Goal: Task Accomplishment & Management: Manage account settings

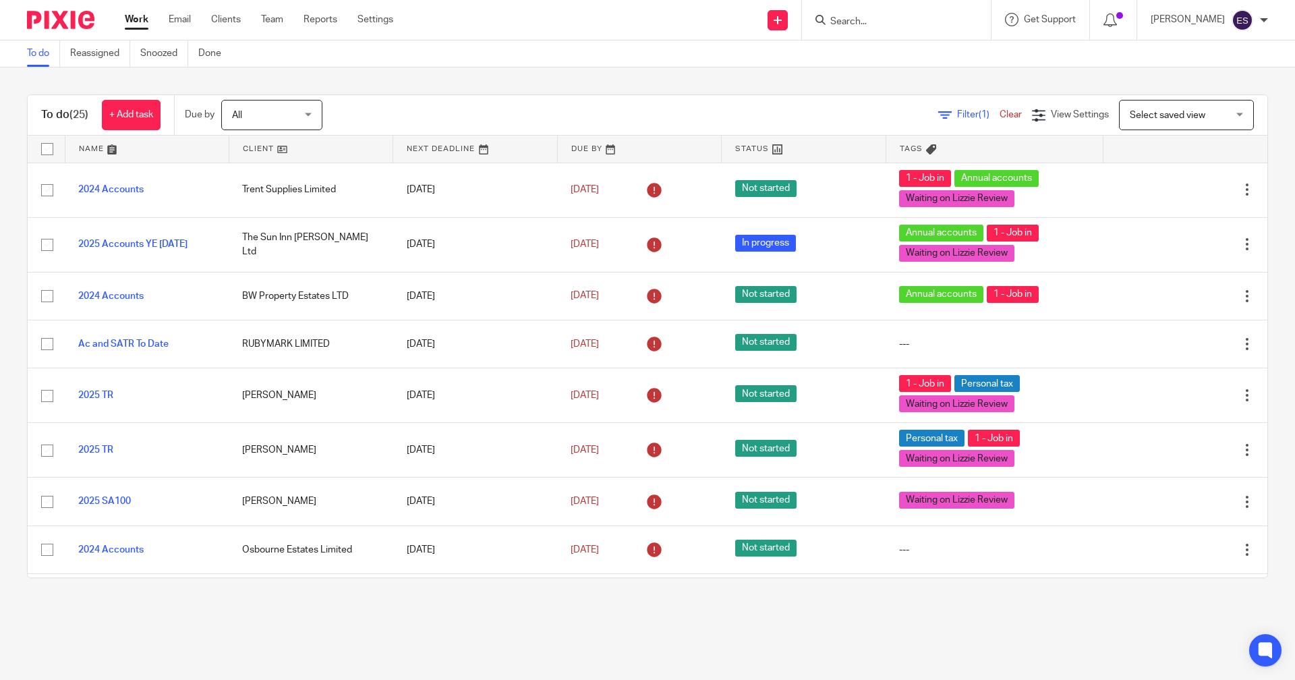
click at [876, 18] on input "Search" at bounding box center [889, 22] width 121 height 12
click at [877, 20] on input "he;ey" at bounding box center [889, 22] width 121 height 12
click at [863, 25] on input "he;ey" at bounding box center [889, 22] width 121 height 12
type input "he;ey"
click at [972, 11] on button "reset" at bounding box center [965, 17] width 13 height 13
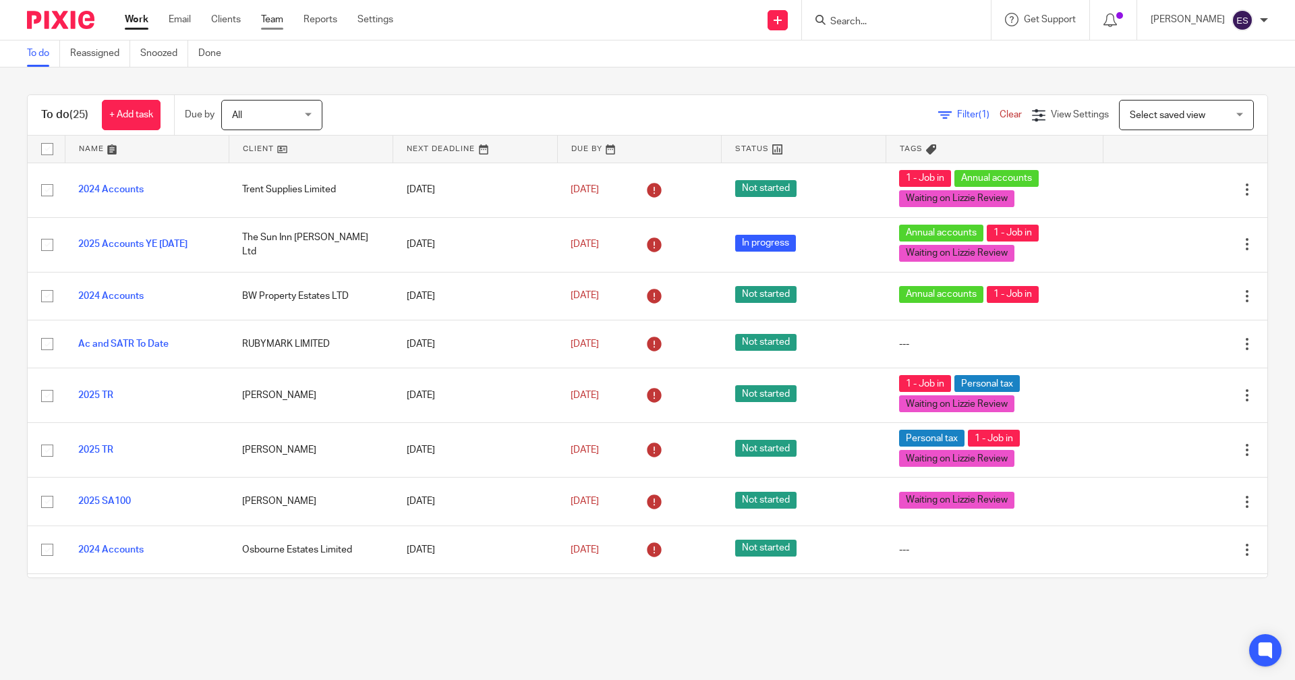
drag, startPoint x: 275, startPoint y: 24, endPoint x: 282, endPoint y: 28, distance: 7.9
click at [276, 25] on link "Team" at bounding box center [272, 19] width 22 height 13
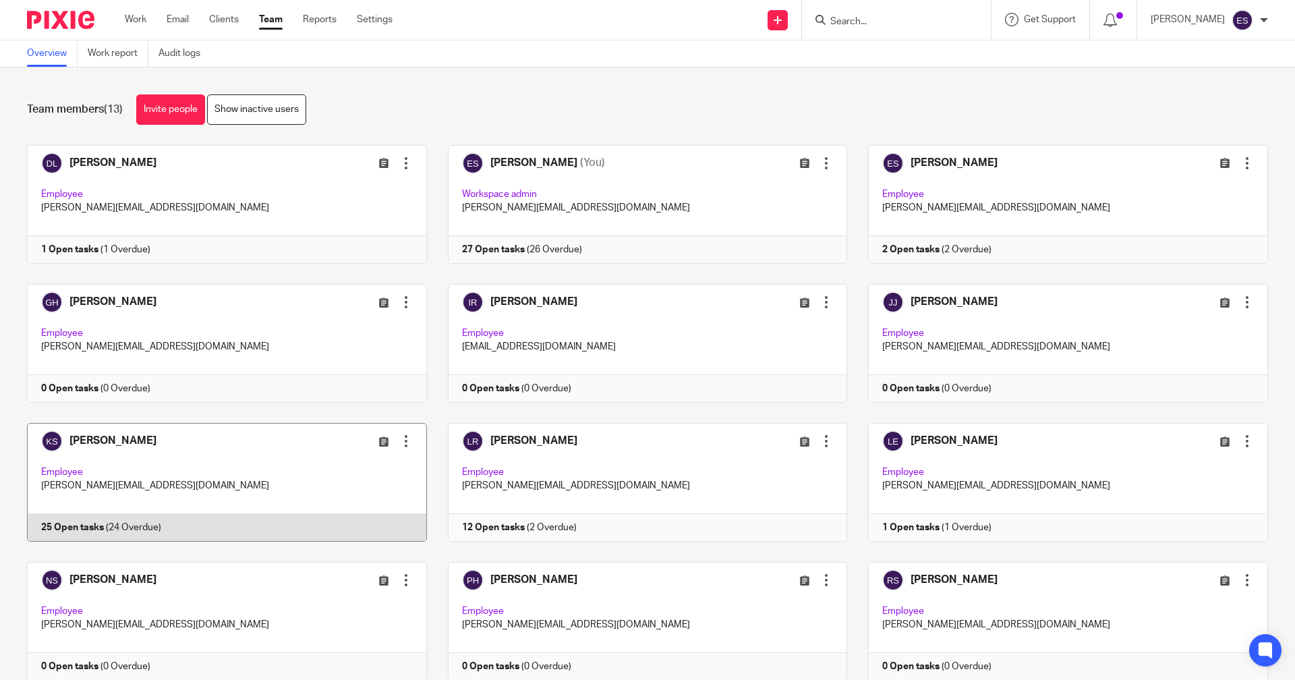
click at [119, 531] on link at bounding box center [216, 482] width 421 height 119
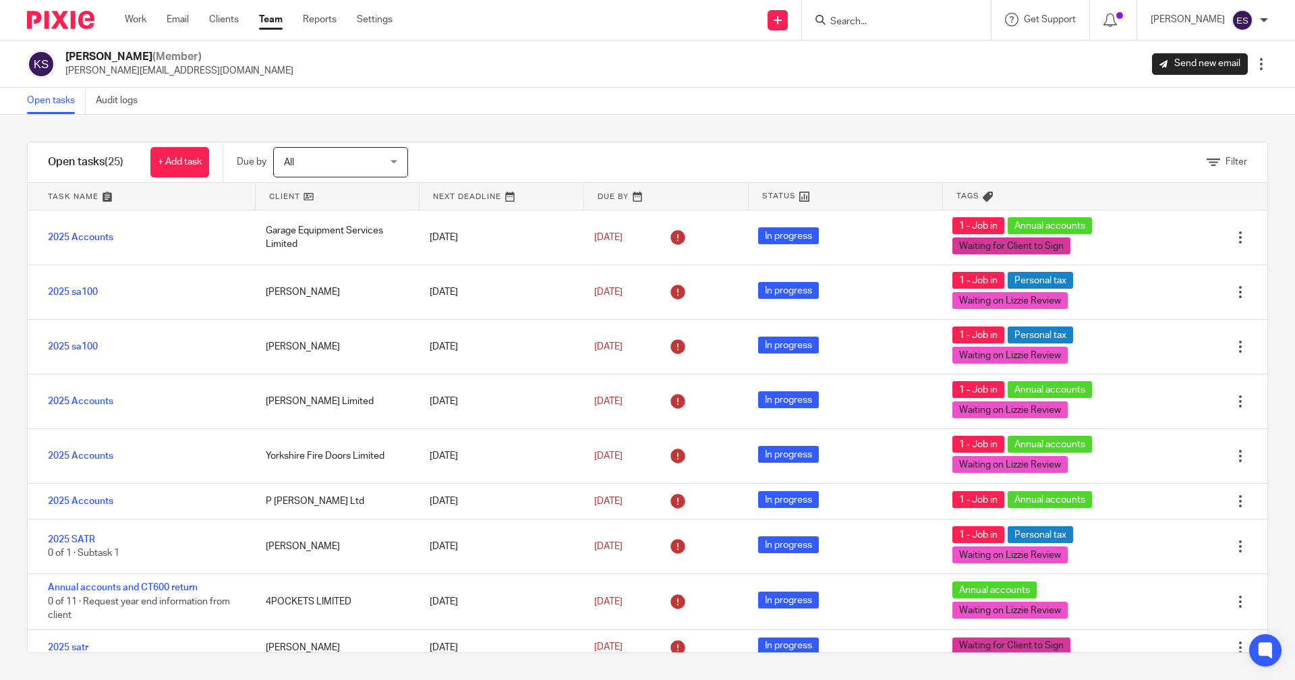
scroll to position [562, 0]
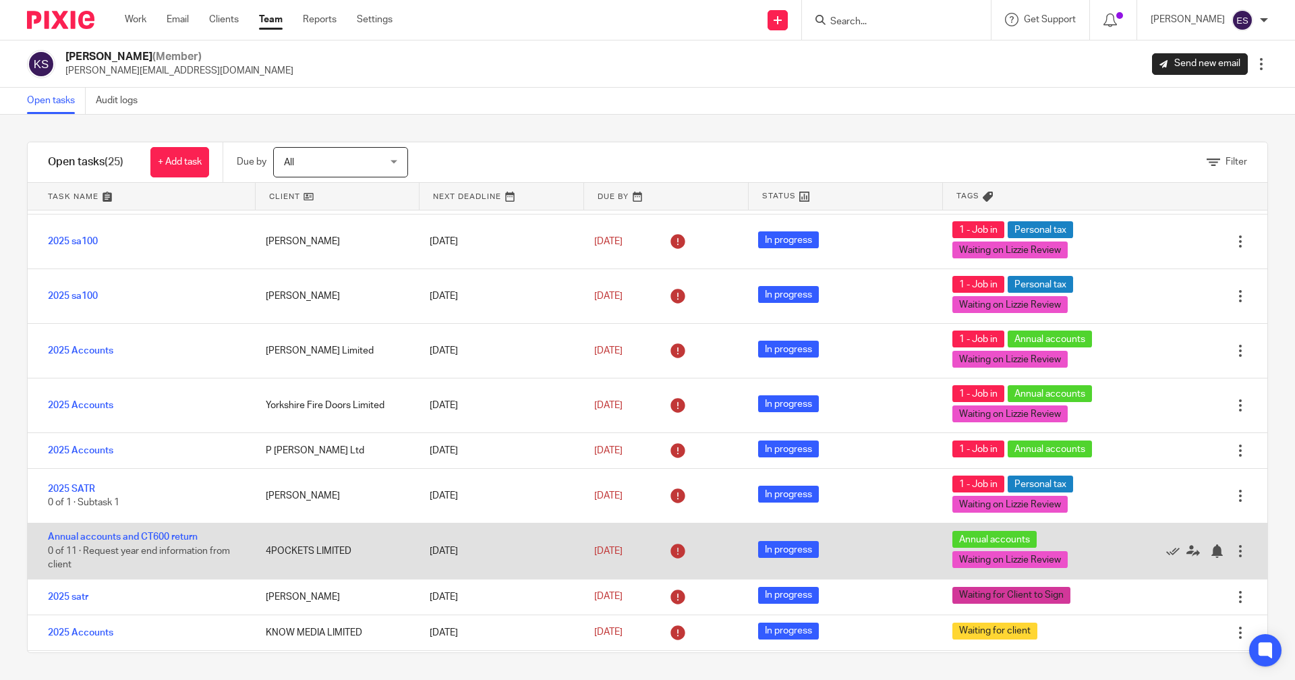
click at [148, 525] on div "Annual accounts and CT600 return 0 of 11 · Request year end information from cl…" at bounding box center [140, 550] width 225 height 55
click at [148, 532] on link "Annual accounts and CT600 return" at bounding box center [123, 536] width 150 height 9
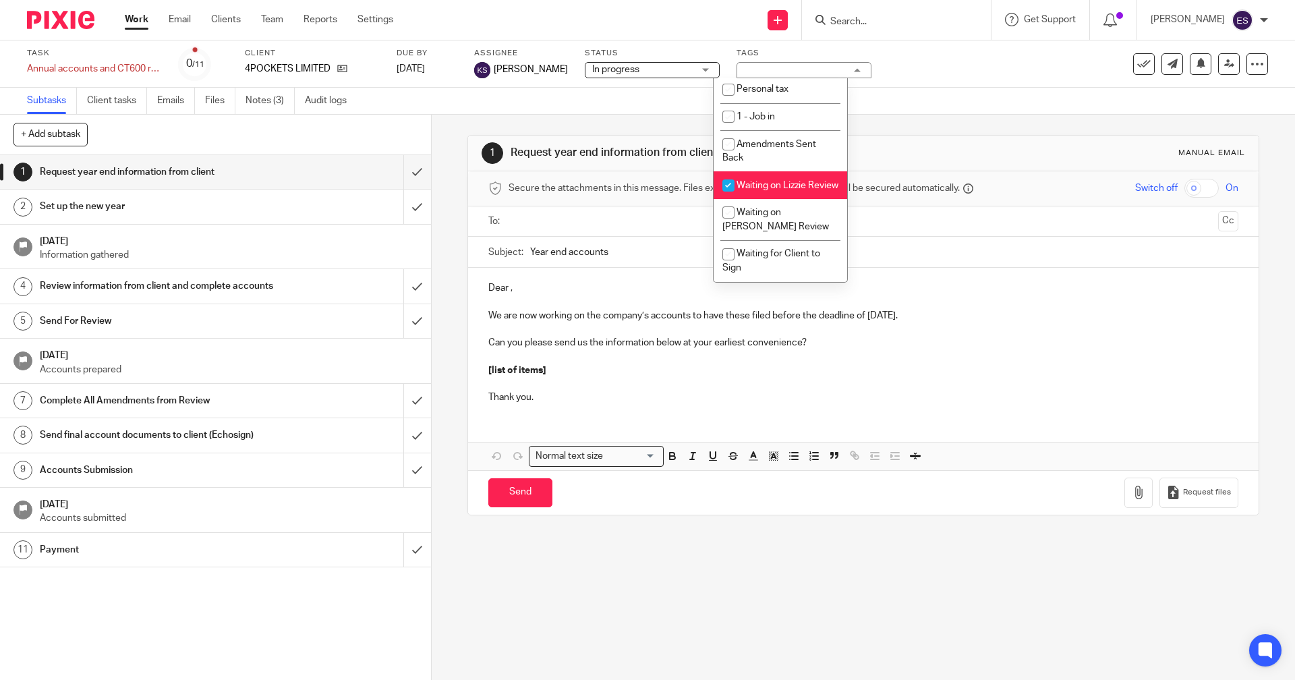
scroll to position [235, 0]
click at [802, 171] on li "Waiting on Lizzie Review" at bounding box center [779, 185] width 133 height 28
checkbox input "false"
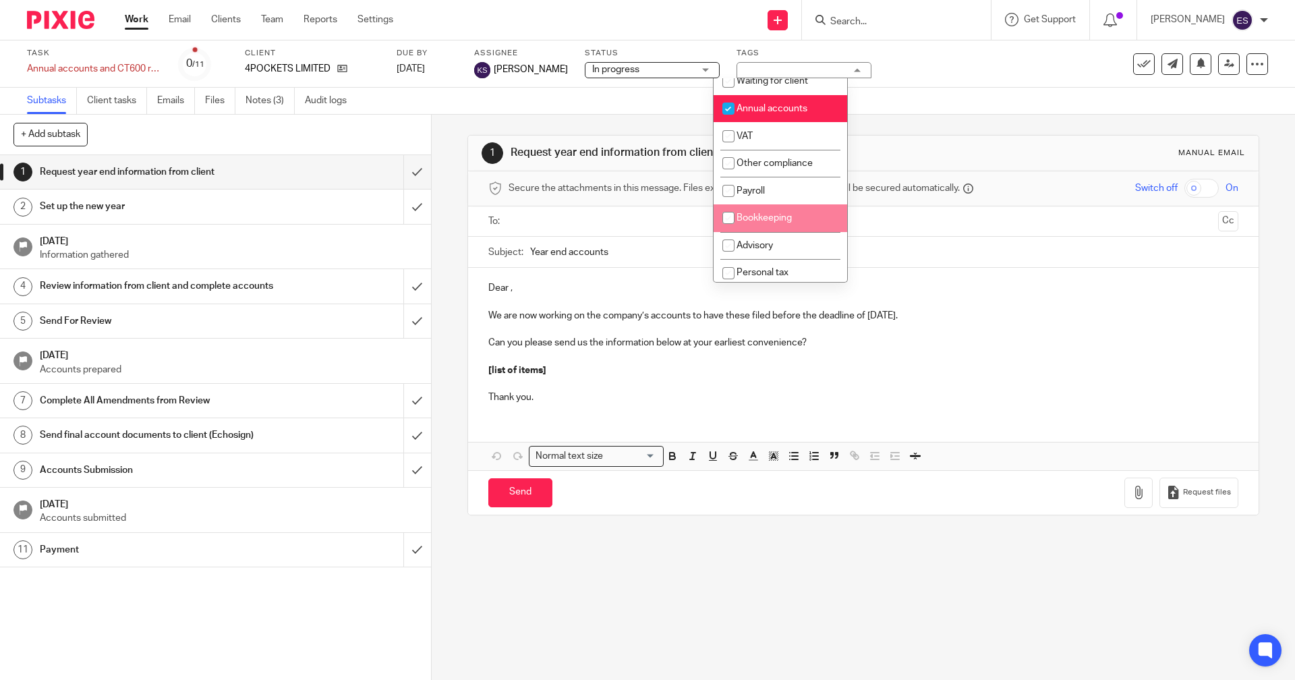
scroll to position [10, 0]
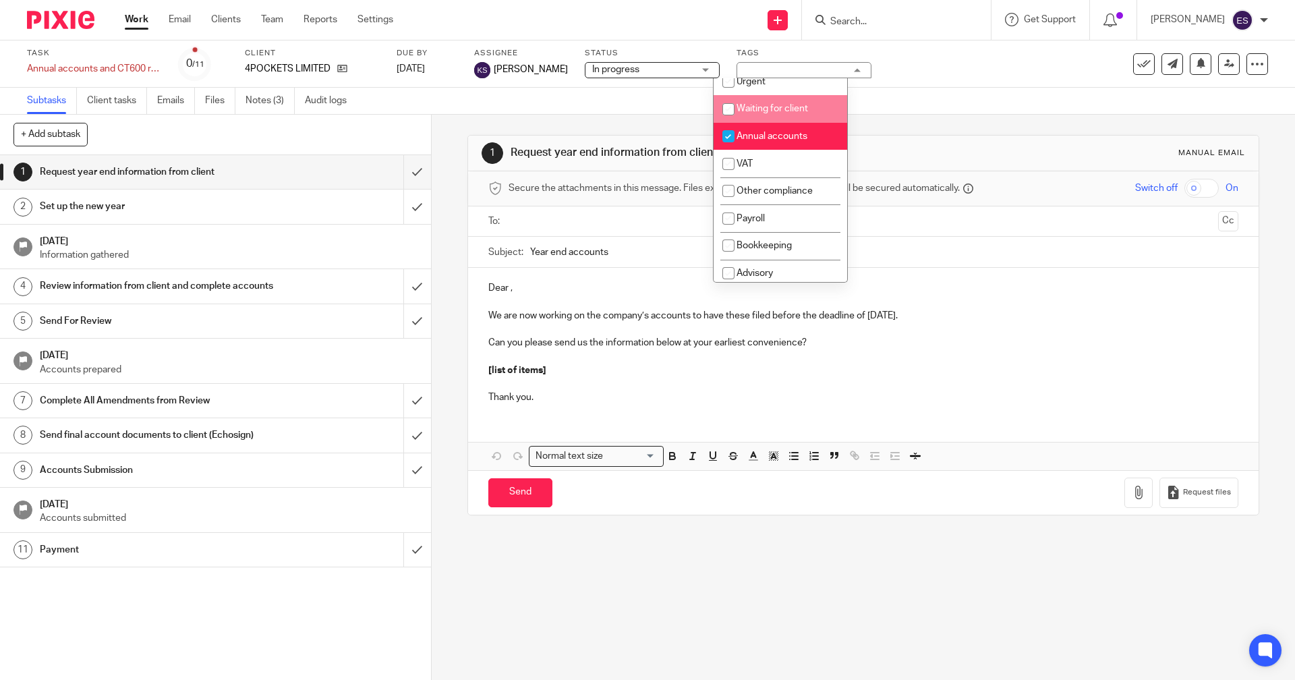
click at [788, 111] on span "Waiting for client" at bounding box center [771, 108] width 71 height 9
checkbox input "true"
click at [265, 96] on link "Notes (3)" at bounding box center [269, 101] width 49 height 26
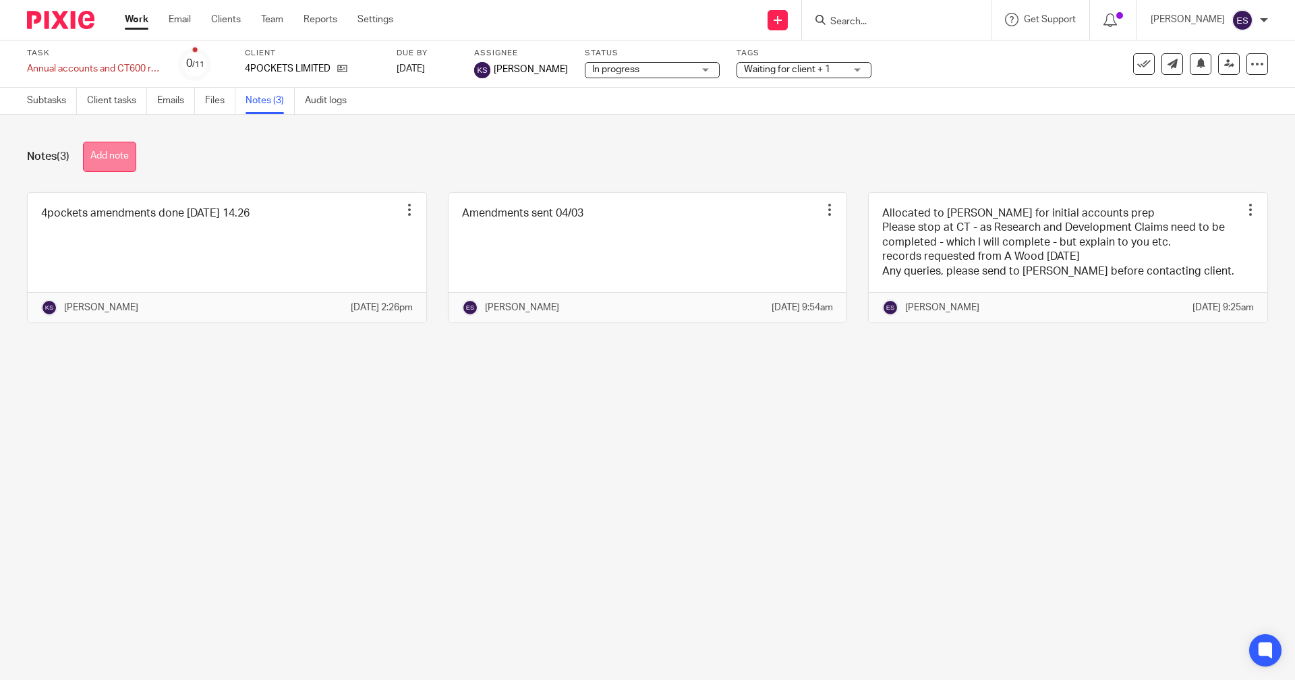
click at [96, 151] on button "Add note" at bounding box center [109, 157] width 53 height 30
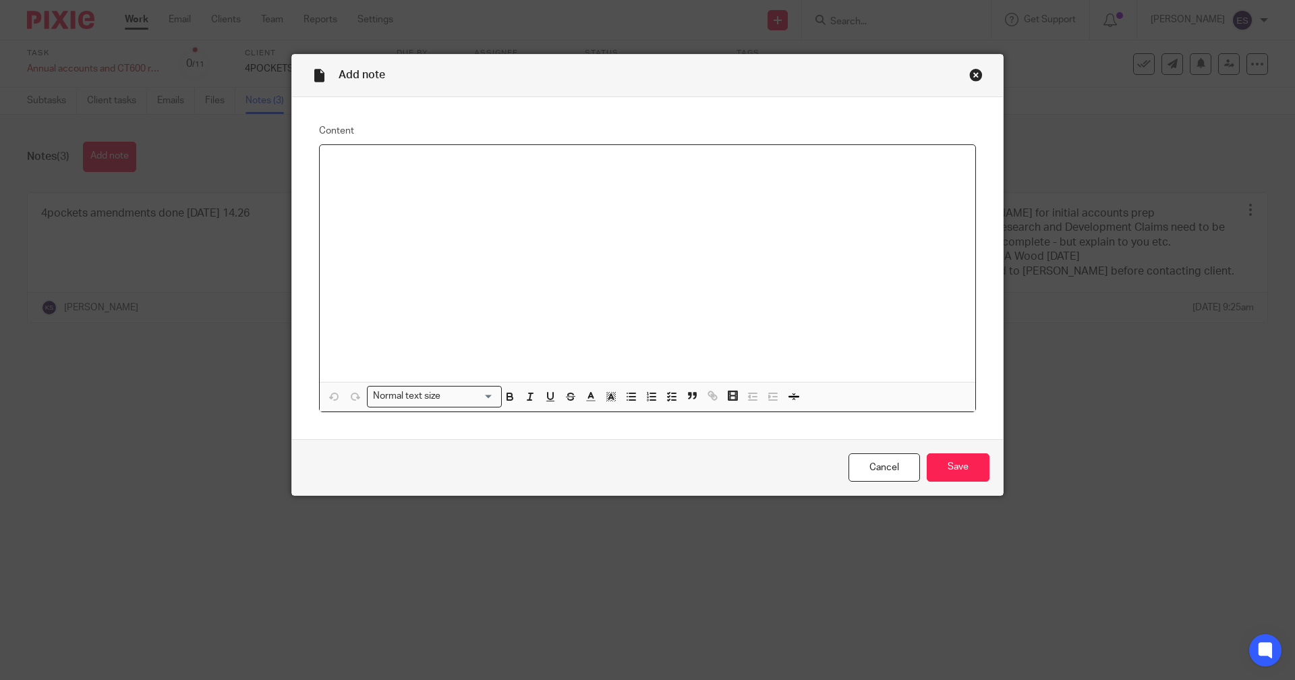
click at [421, 274] on div at bounding box center [647, 263] width 655 height 237
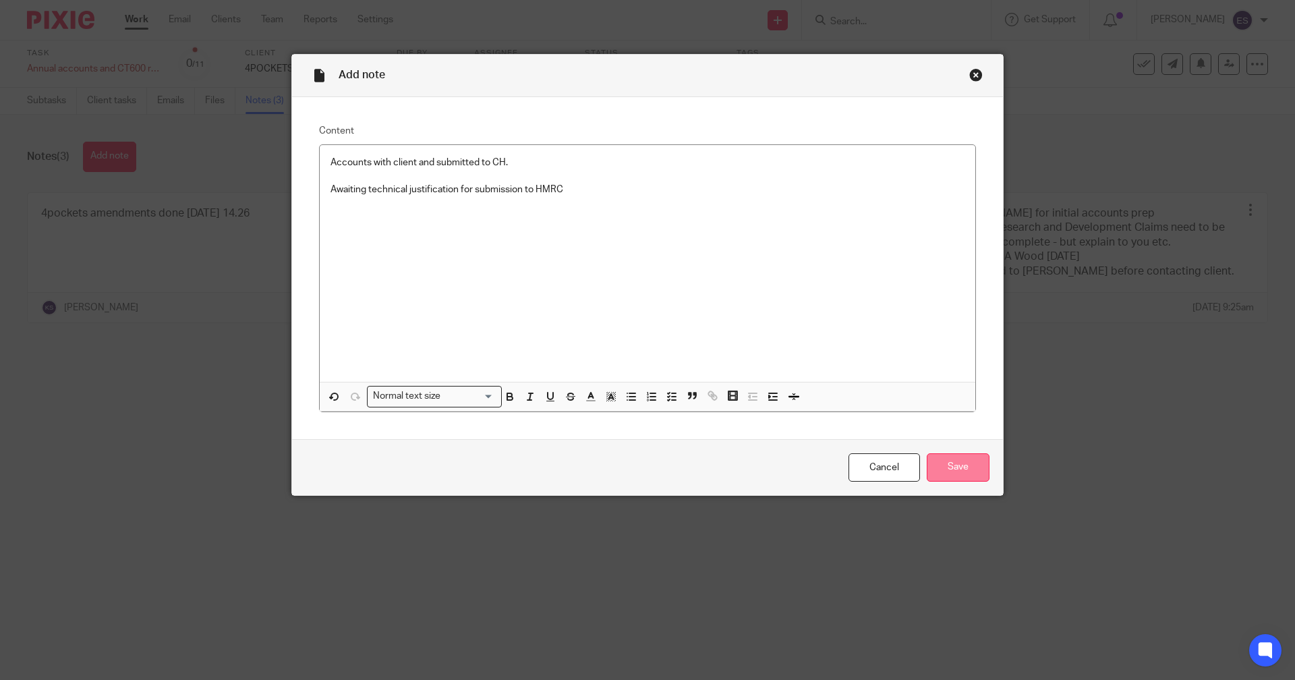
click at [971, 469] on input "Save" at bounding box center [957, 467] width 63 height 29
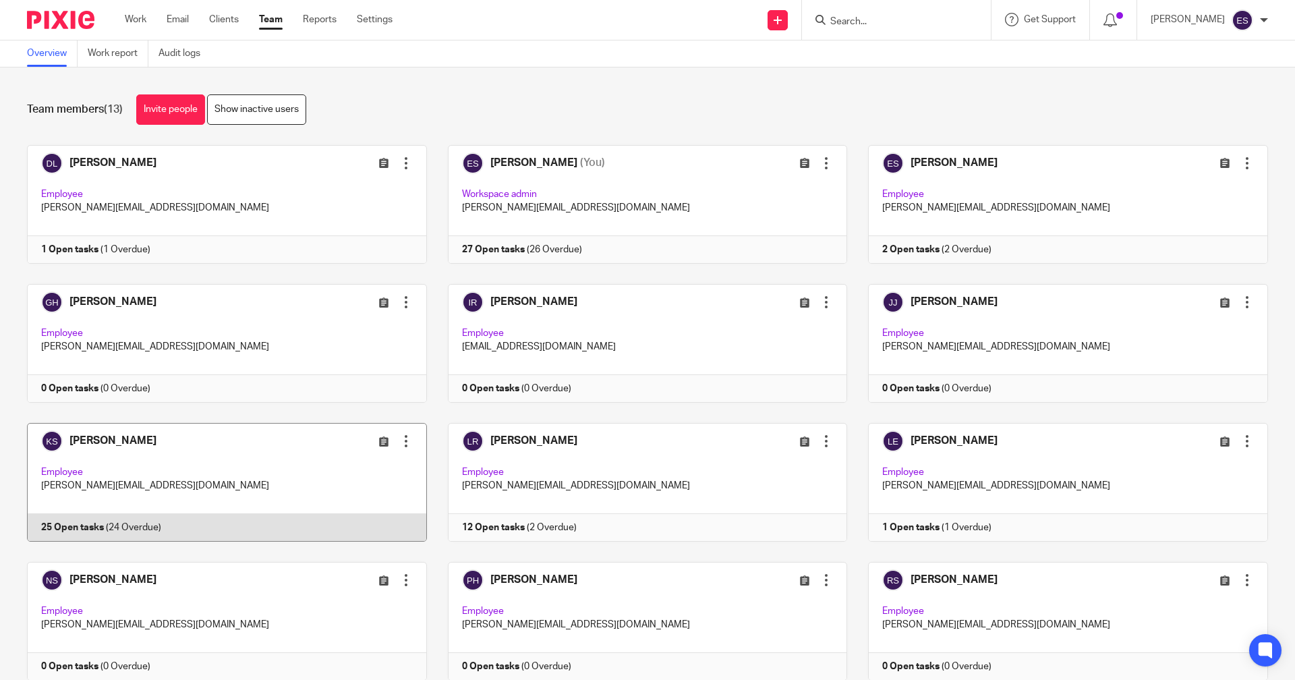
click at [129, 532] on link at bounding box center [216, 482] width 421 height 119
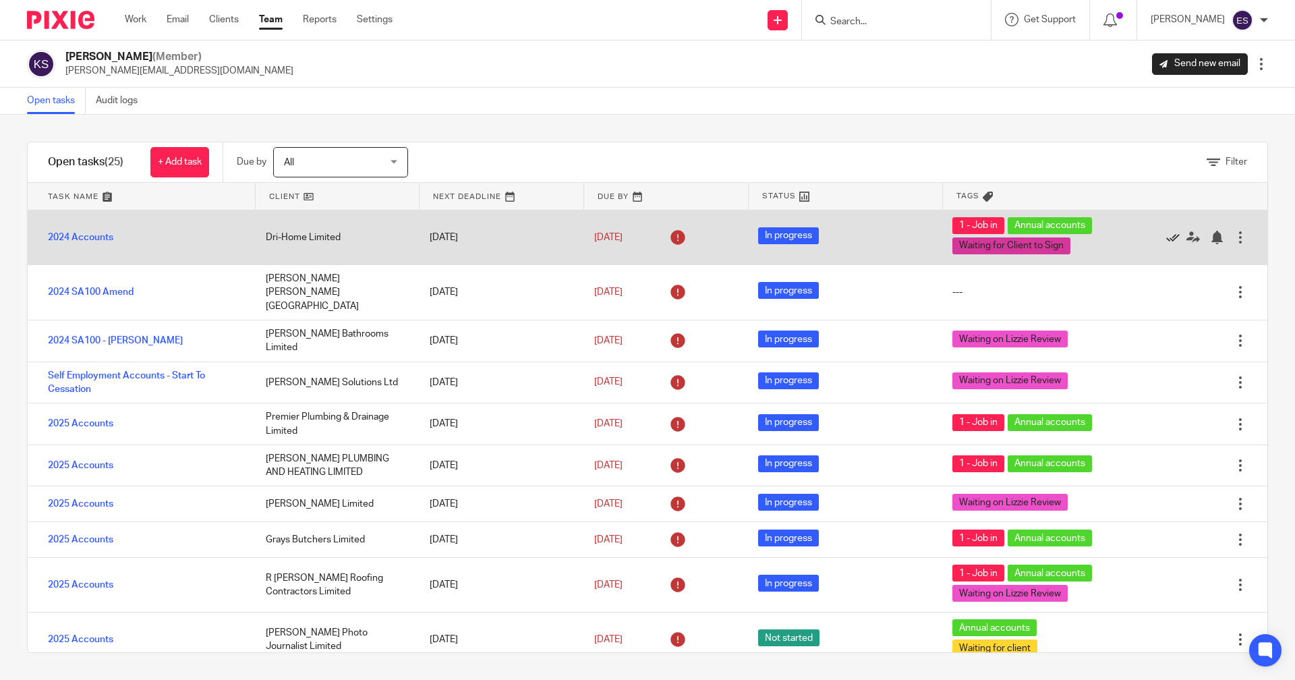
click at [1166, 238] on icon at bounding box center [1172, 237] width 13 height 13
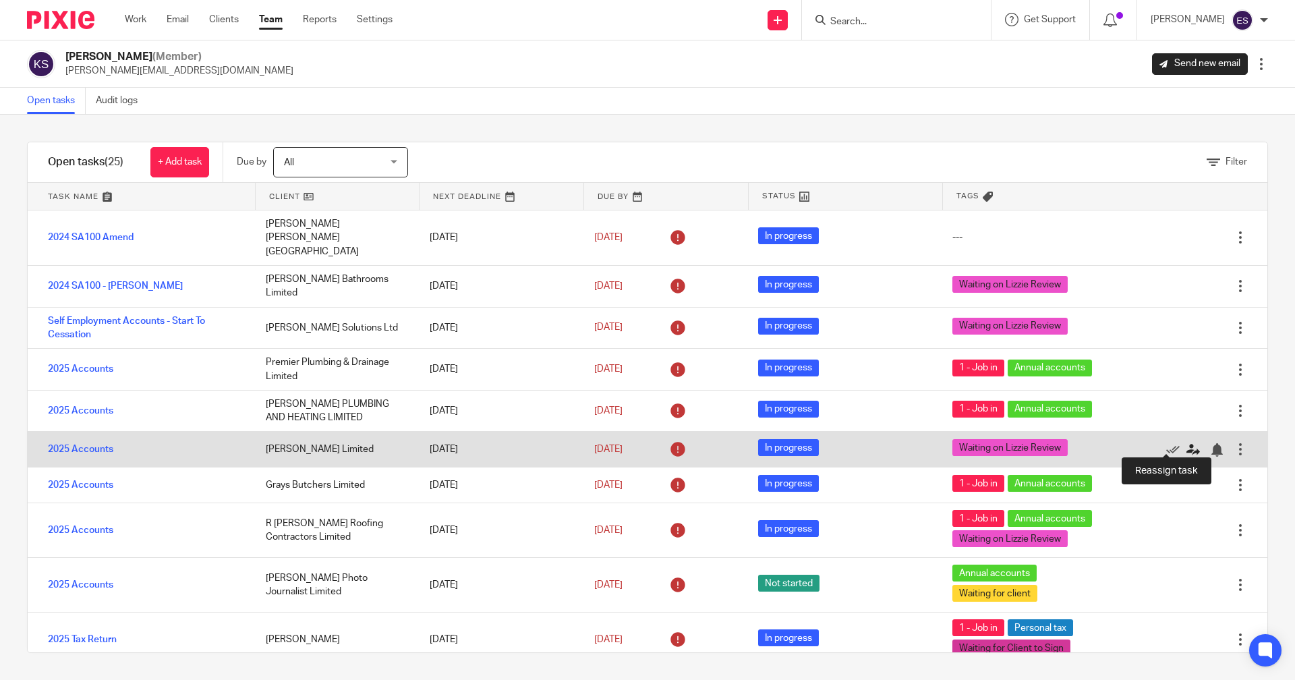
click at [1186, 449] on icon at bounding box center [1192, 449] width 13 height 13
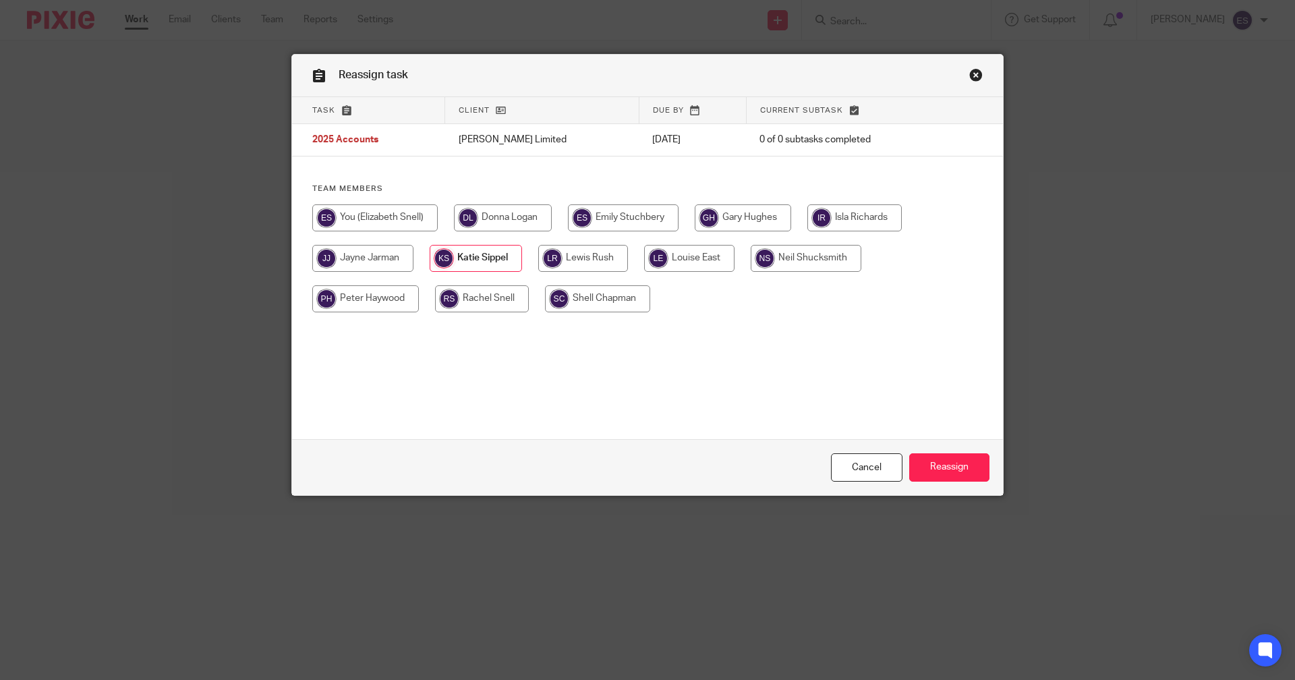
click at [407, 213] on input "radio" at bounding box center [374, 217] width 125 height 27
radio input "true"
click at [973, 460] on input "Reassign" at bounding box center [949, 467] width 80 height 29
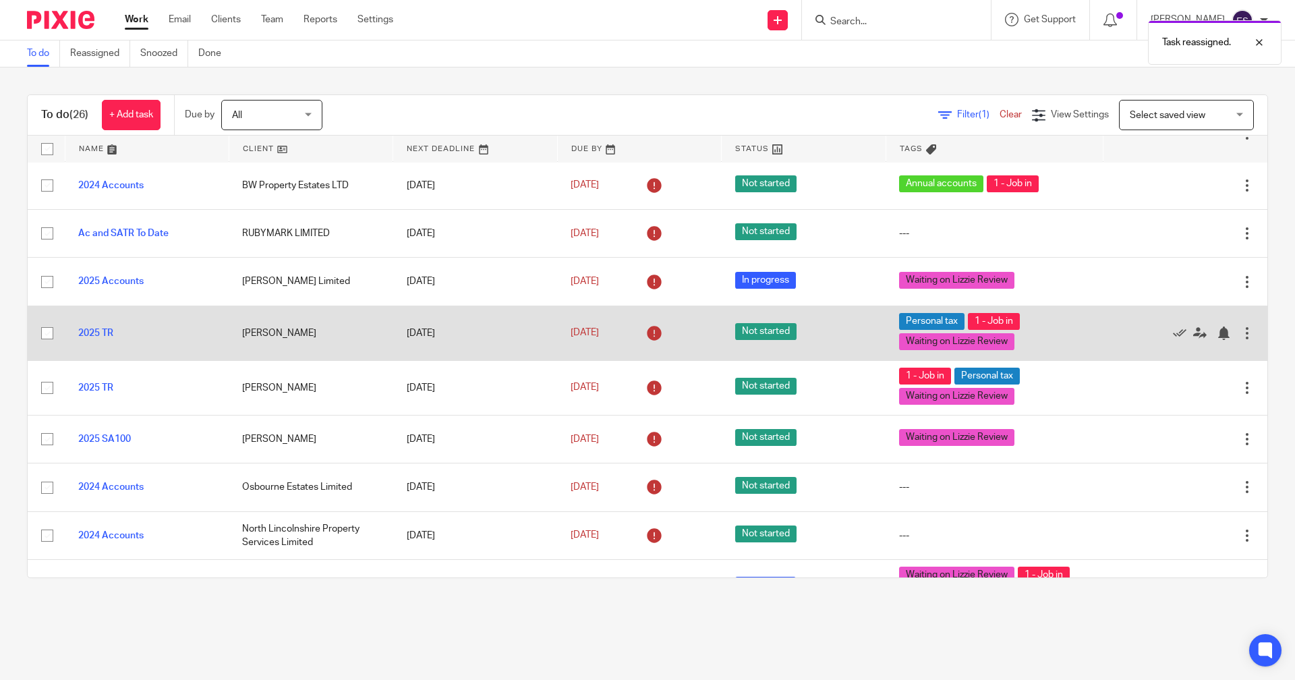
scroll to position [113, 0]
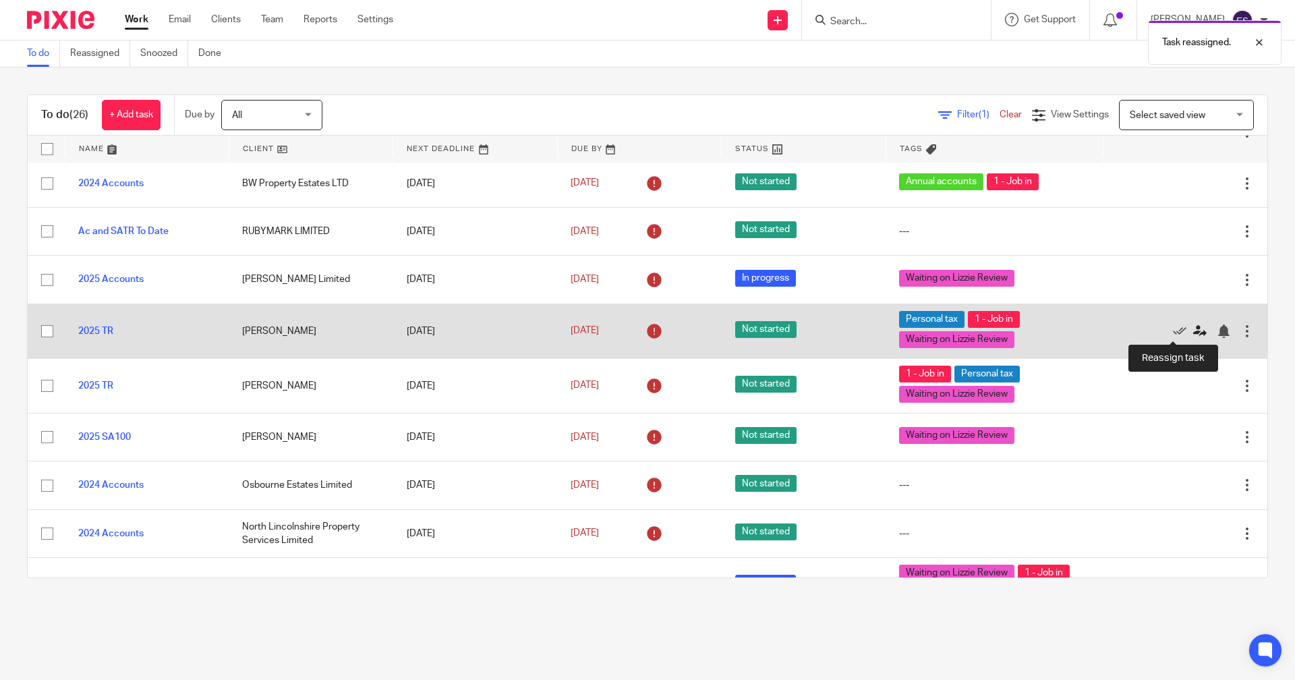
click at [1193, 326] on icon at bounding box center [1199, 330] width 13 height 13
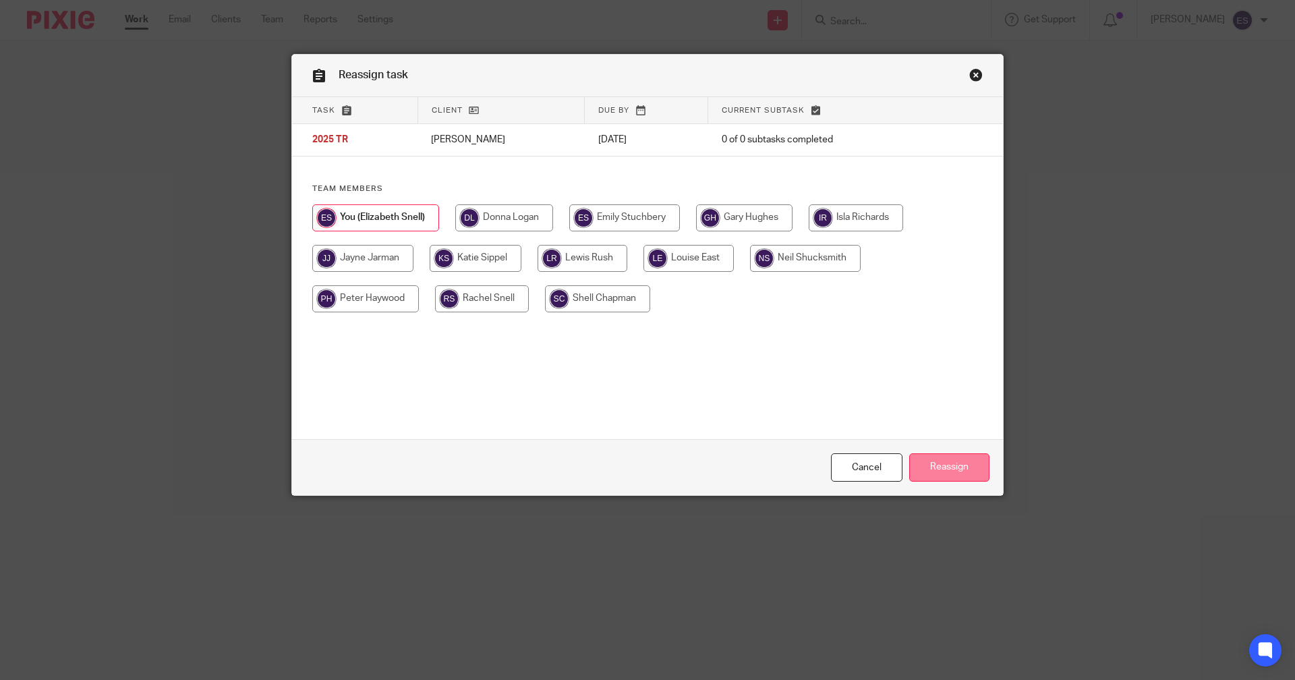
click at [957, 465] on input "Reassign" at bounding box center [949, 467] width 80 height 29
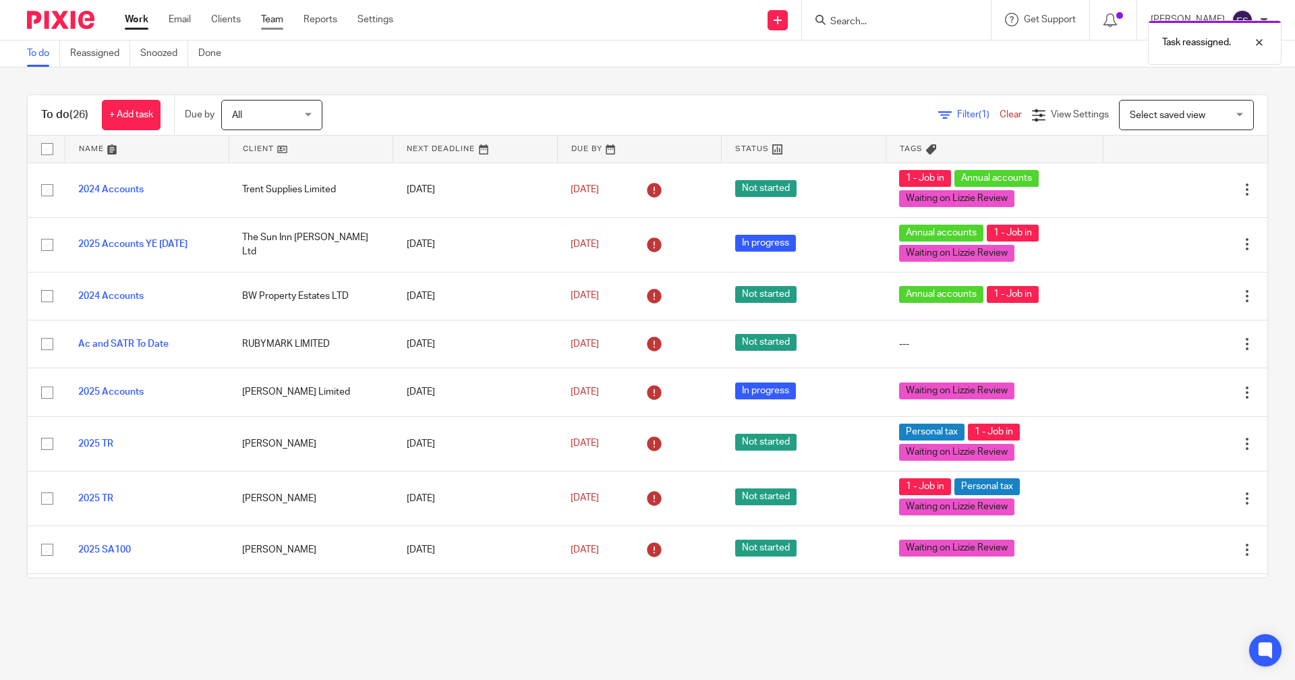
click at [282, 19] on link "Team" at bounding box center [272, 19] width 22 height 13
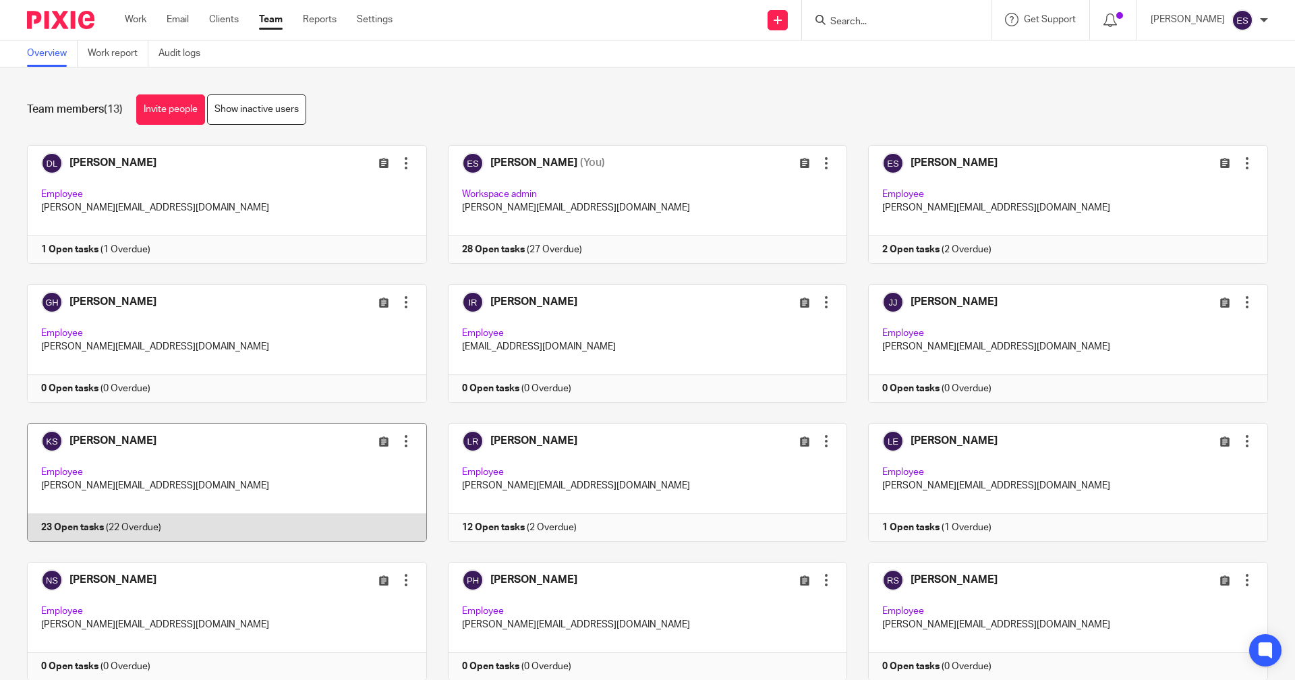
click at [243, 538] on link at bounding box center [216, 482] width 421 height 119
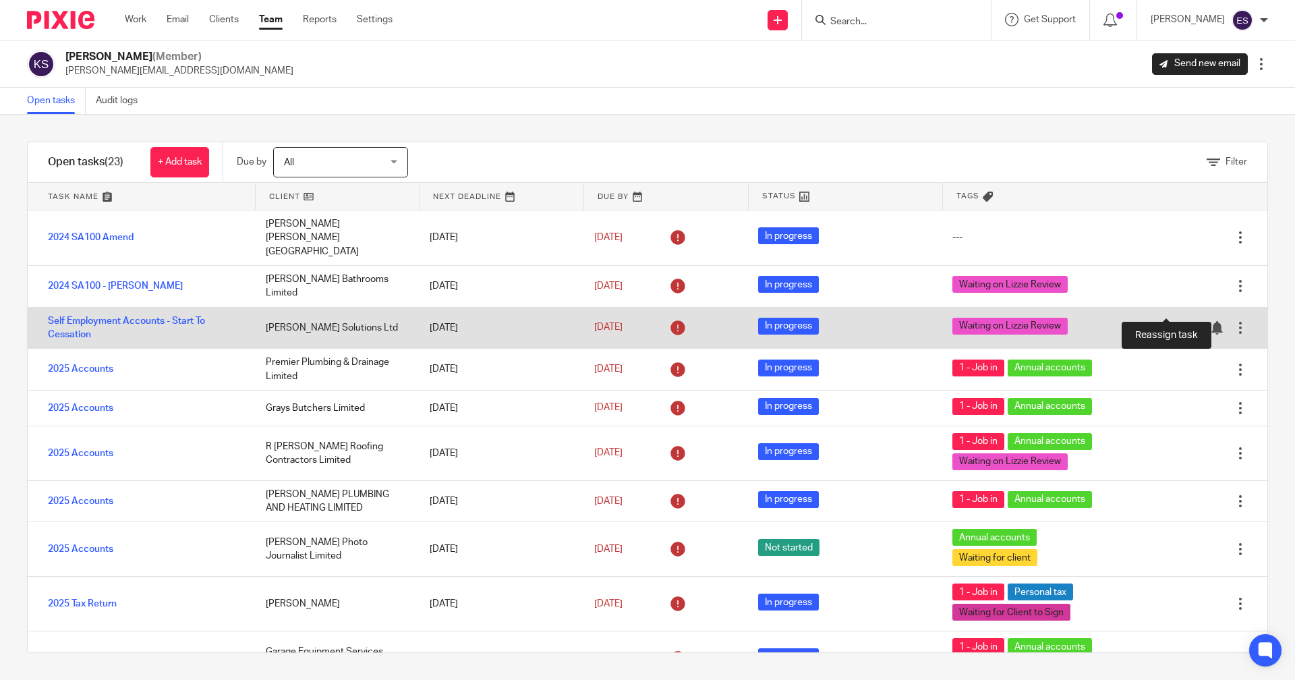
click at [1186, 321] on icon at bounding box center [1192, 327] width 13 height 13
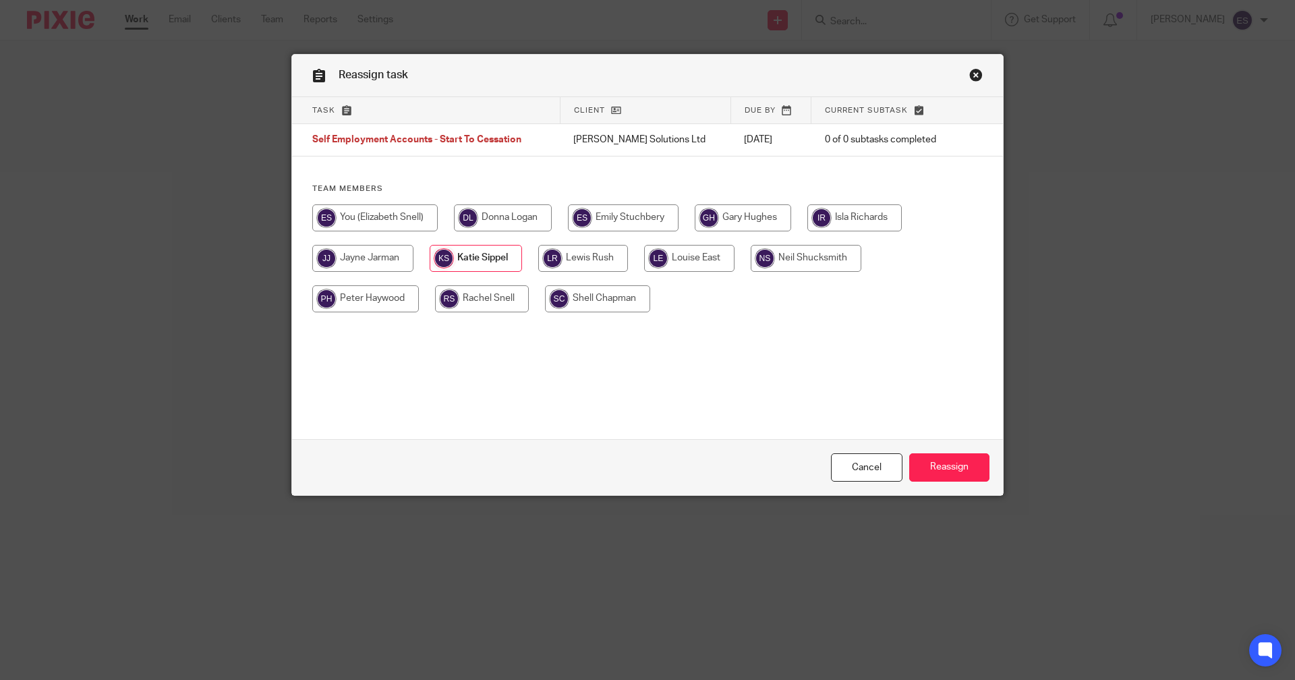
drag, startPoint x: 368, startPoint y: 218, endPoint x: 454, endPoint y: 239, distance: 88.6
click at [369, 218] on input "radio" at bounding box center [374, 217] width 125 height 27
radio input "true"
click at [956, 475] on input "Reassign" at bounding box center [949, 467] width 80 height 29
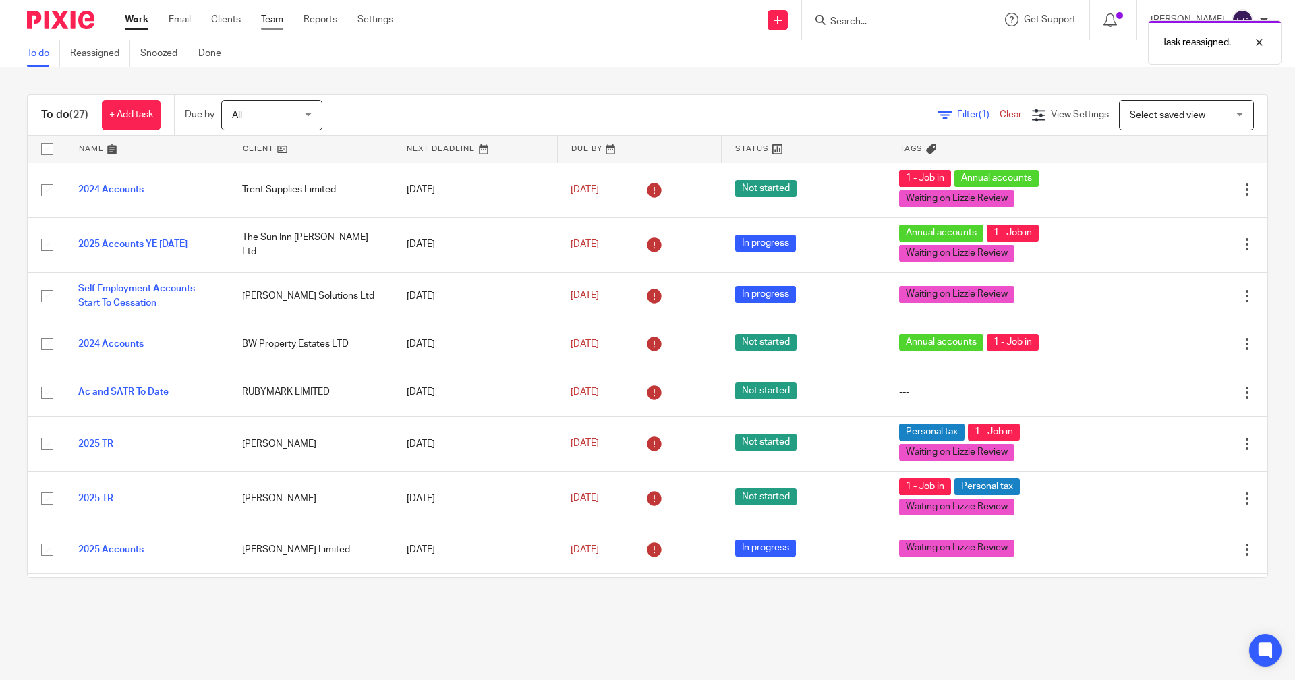
click at [264, 15] on link "Team" at bounding box center [272, 19] width 22 height 13
click at [266, 18] on link "Team" at bounding box center [272, 19] width 22 height 13
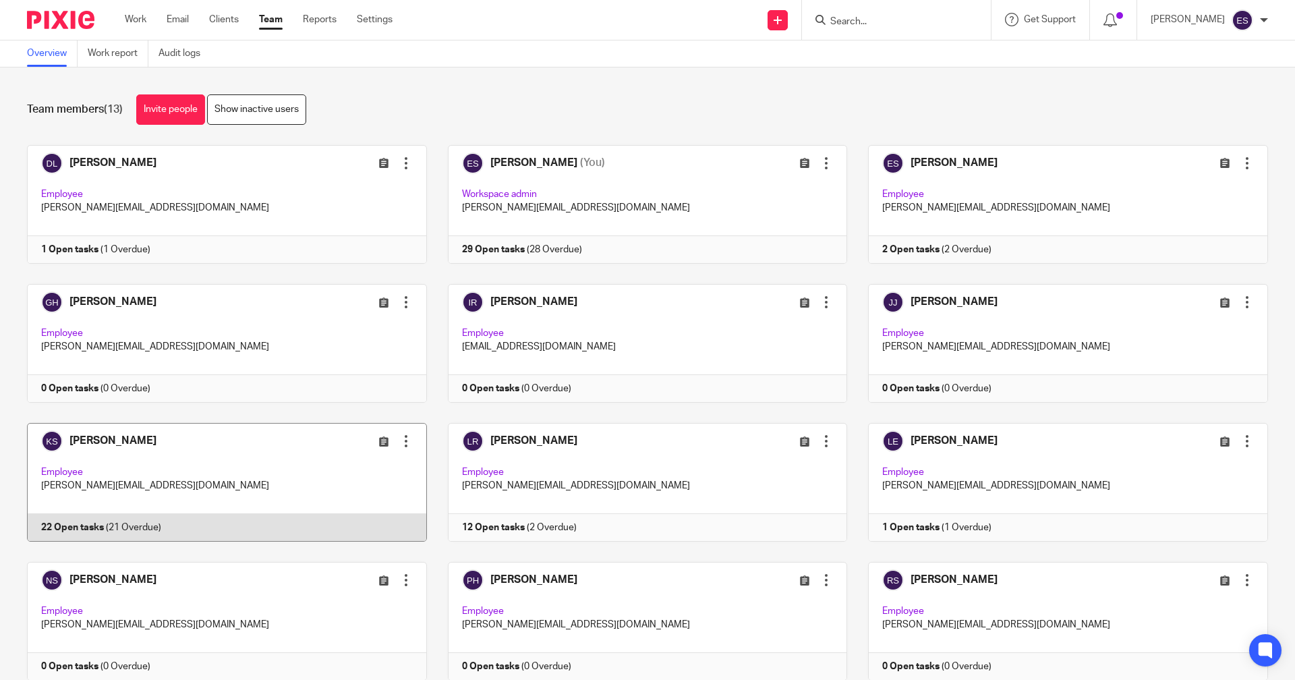
click at [131, 512] on link at bounding box center [216, 482] width 421 height 119
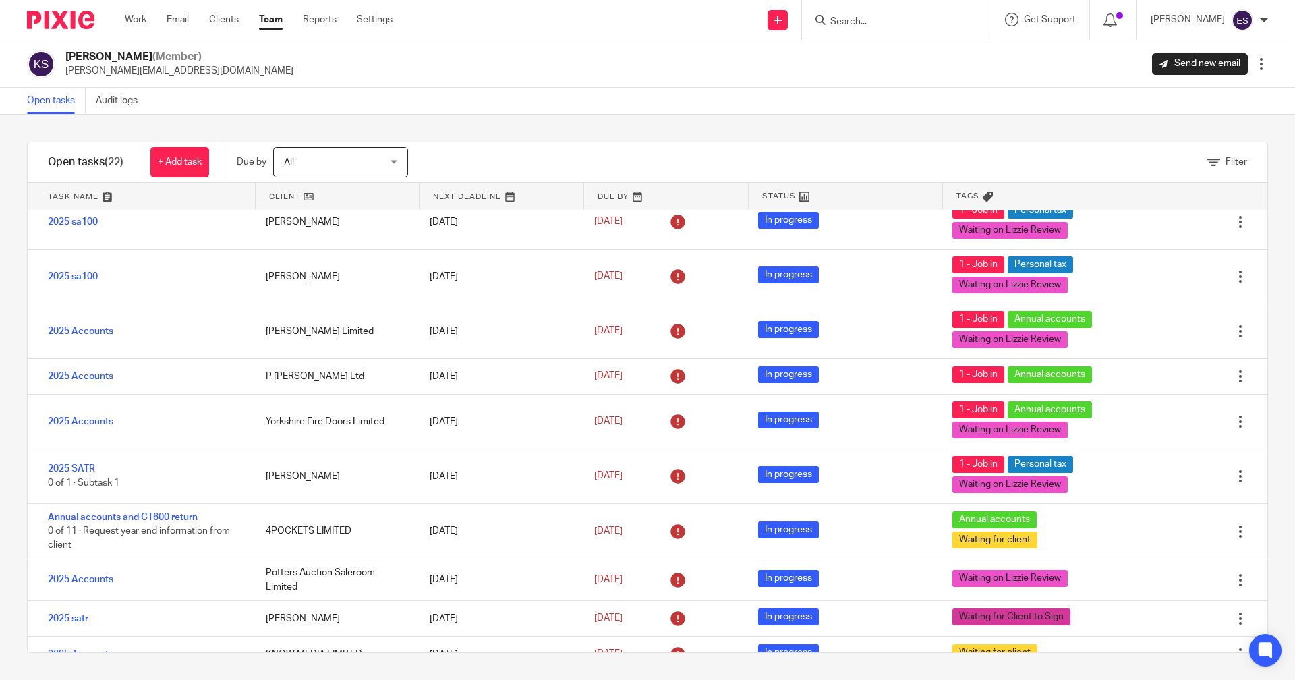
scroll to position [609, 0]
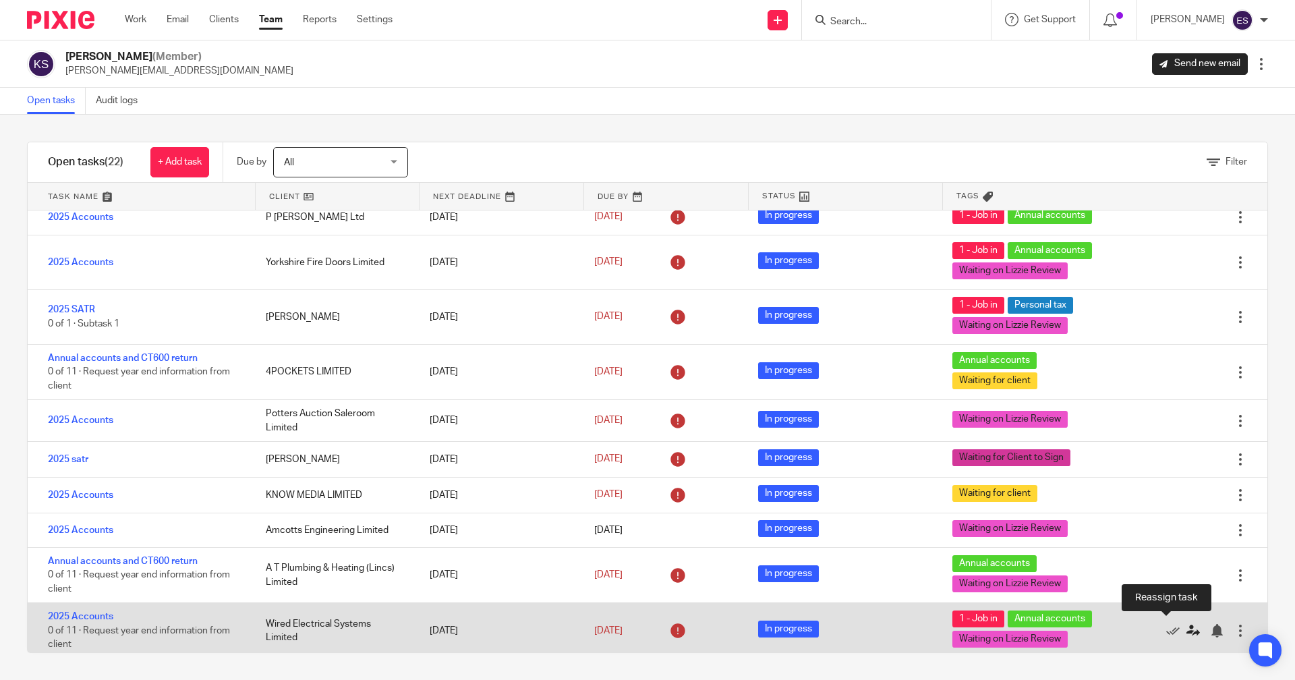
click at [1186, 625] on icon at bounding box center [1192, 630] width 13 height 13
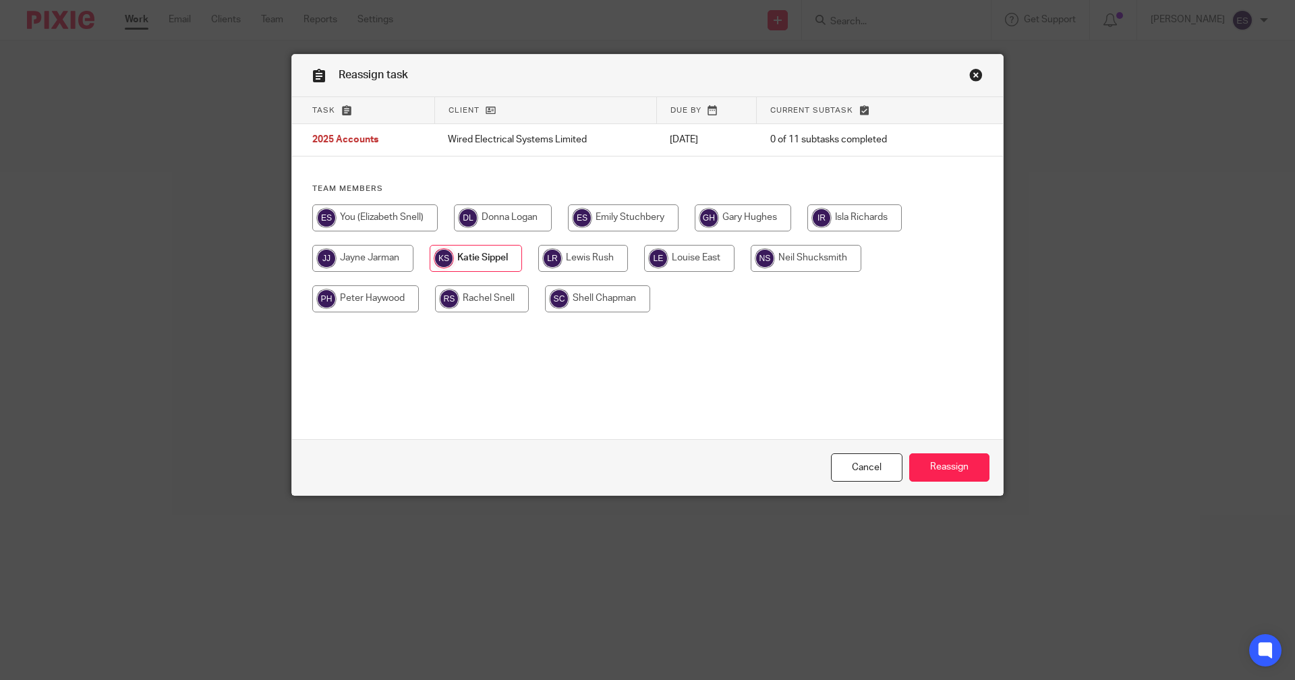
click at [363, 213] on input "radio" at bounding box center [374, 217] width 125 height 27
radio input "true"
click at [952, 470] on input "Reassign" at bounding box center [949, 467] width 80 height 29
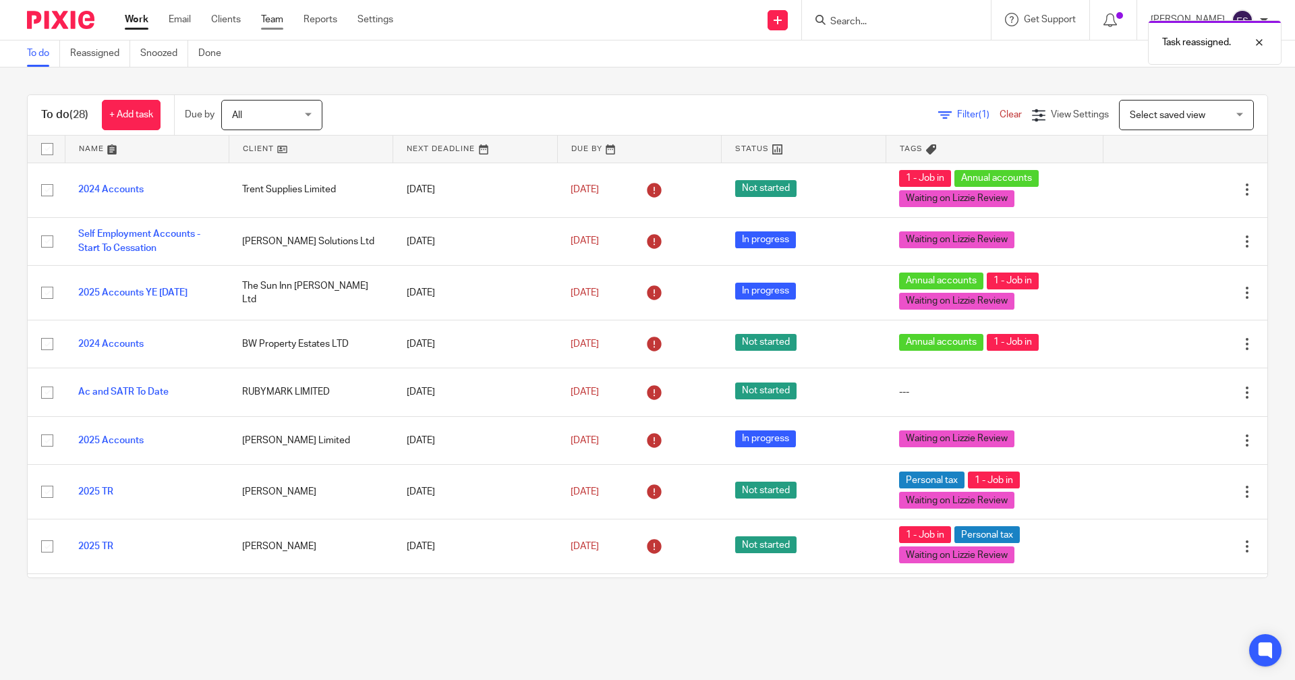
click at [262, 14] on link "Team" at bounding box center [272, 19] width 22 height 13
click at [264, 16] on link "Team" at bounding box center [272, 19] width 22 height 13
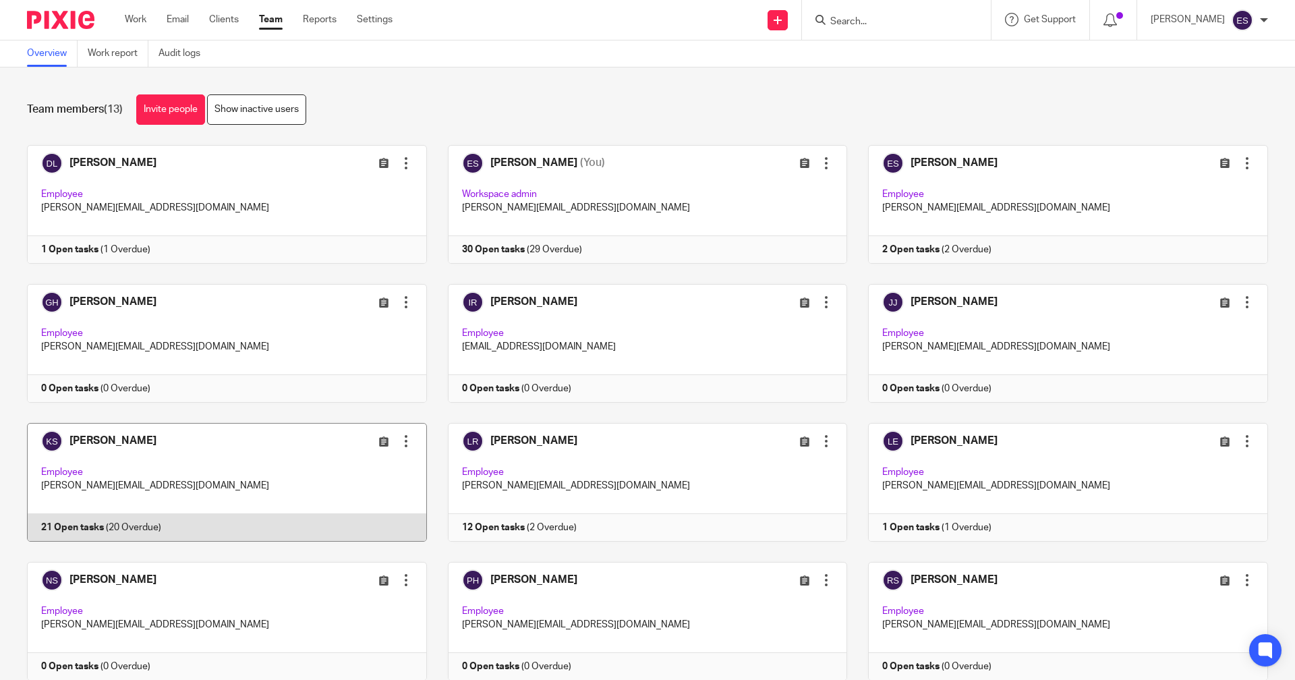
click at [145, 517] on link at bounding box center [216, 482] width 421 height 119
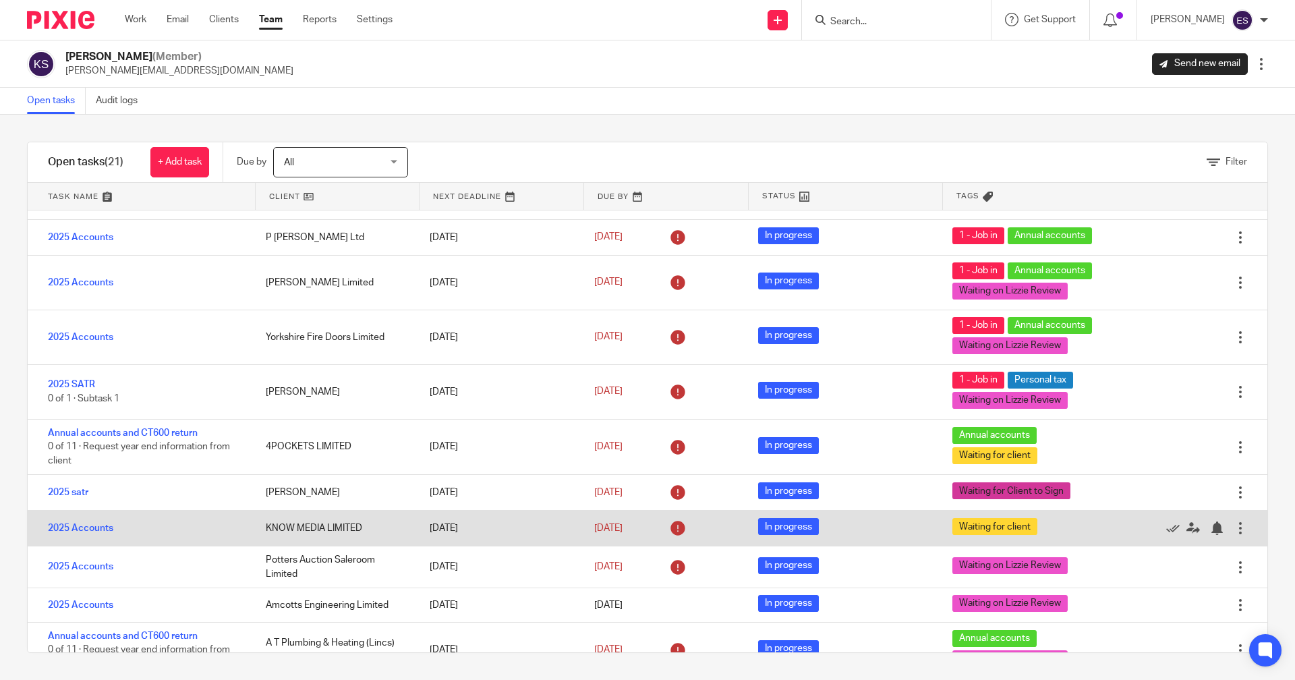
scroll to position [554, 0]
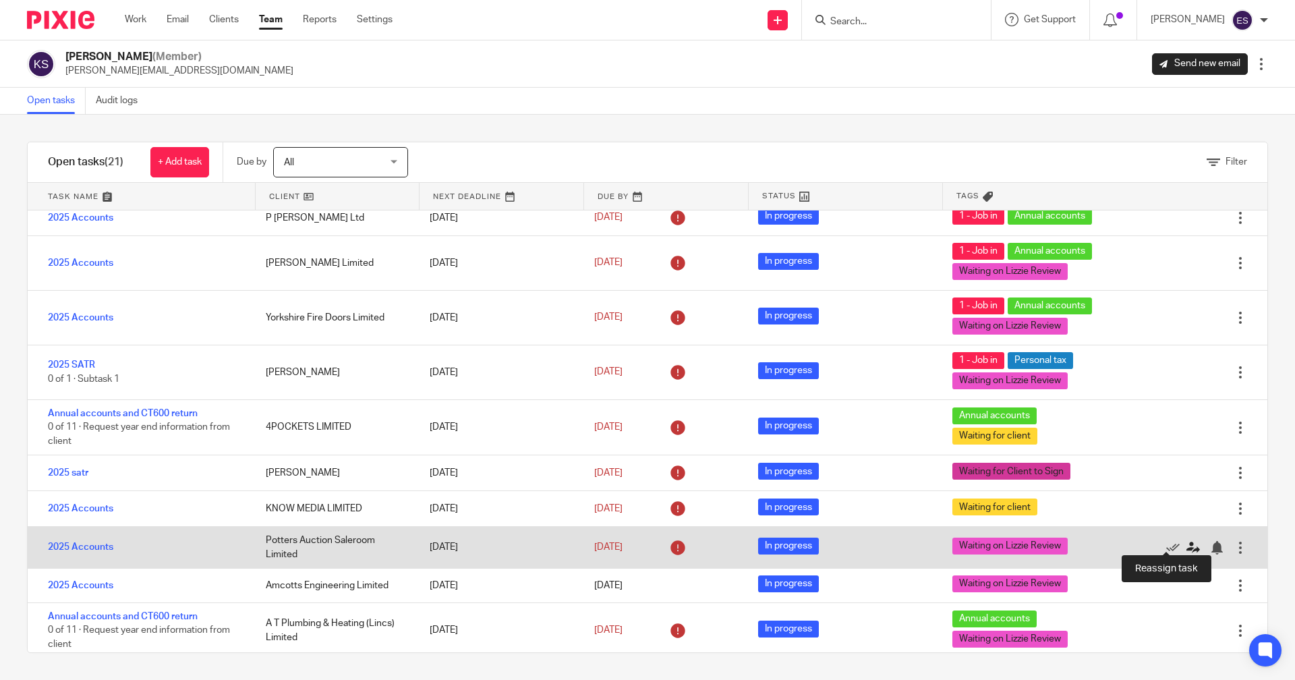
click at [1186, 543] on icon at bounding box center [1192, 547] width 13 height 13
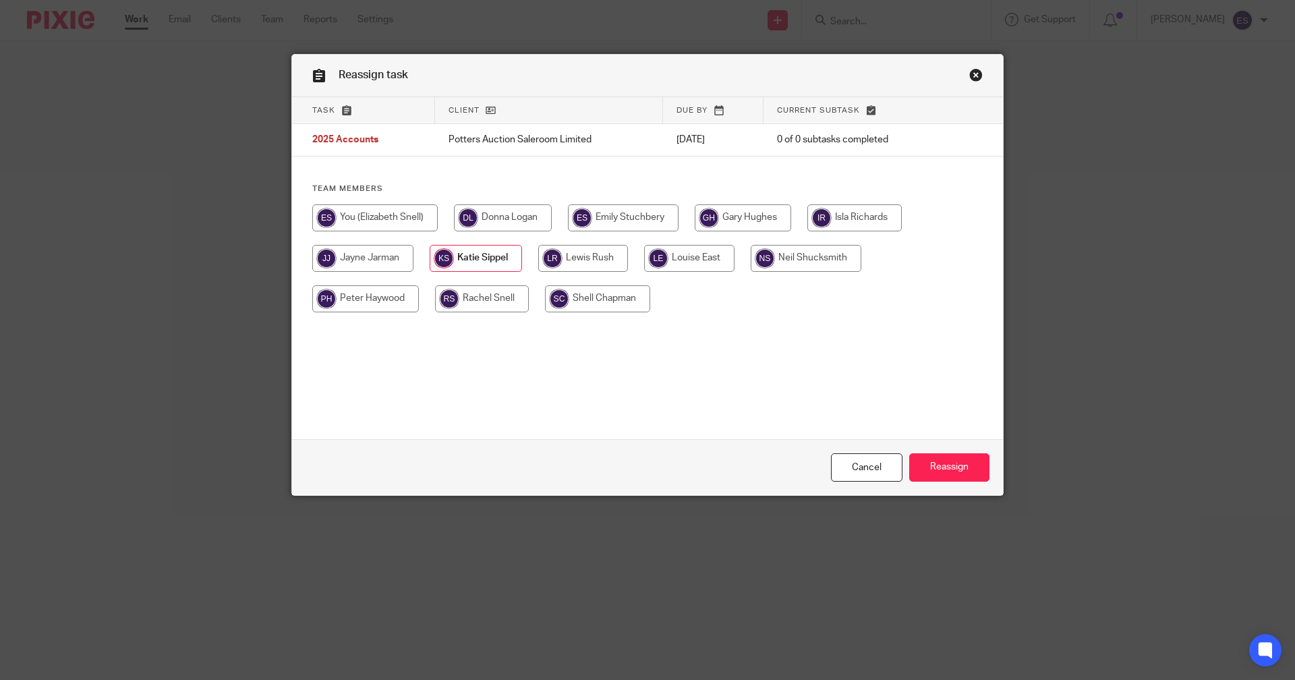
drag, startPoint x: 376, startPoint y: 214, endPoint x: 448, endPoint y: 232, distance: 74.4
click at [376, 213] on input "radio" at bounding box center [374, 217] width 125 height 27
radio input "true"
click at [934, 460] on input "Reassign" at bounding box center [949, 467] width 80 height 29
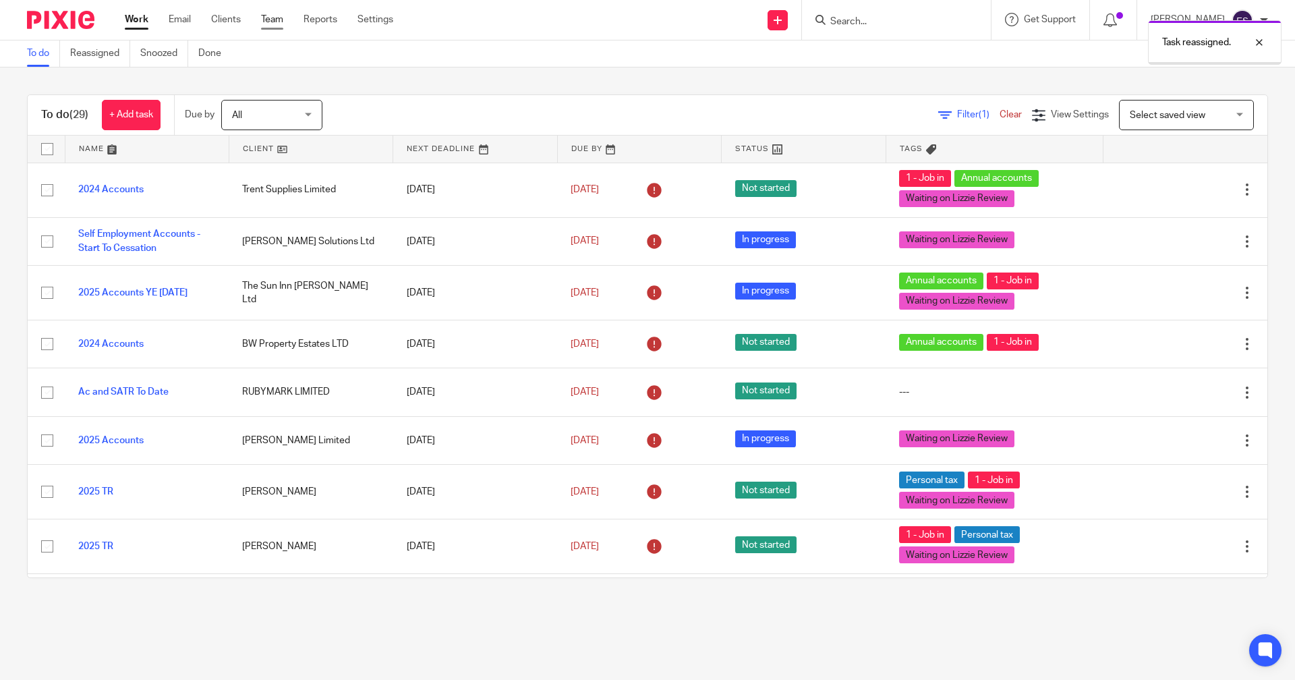
click at [270, 18] on link "Team" at bounding box center [272, 19] width 22 height 13
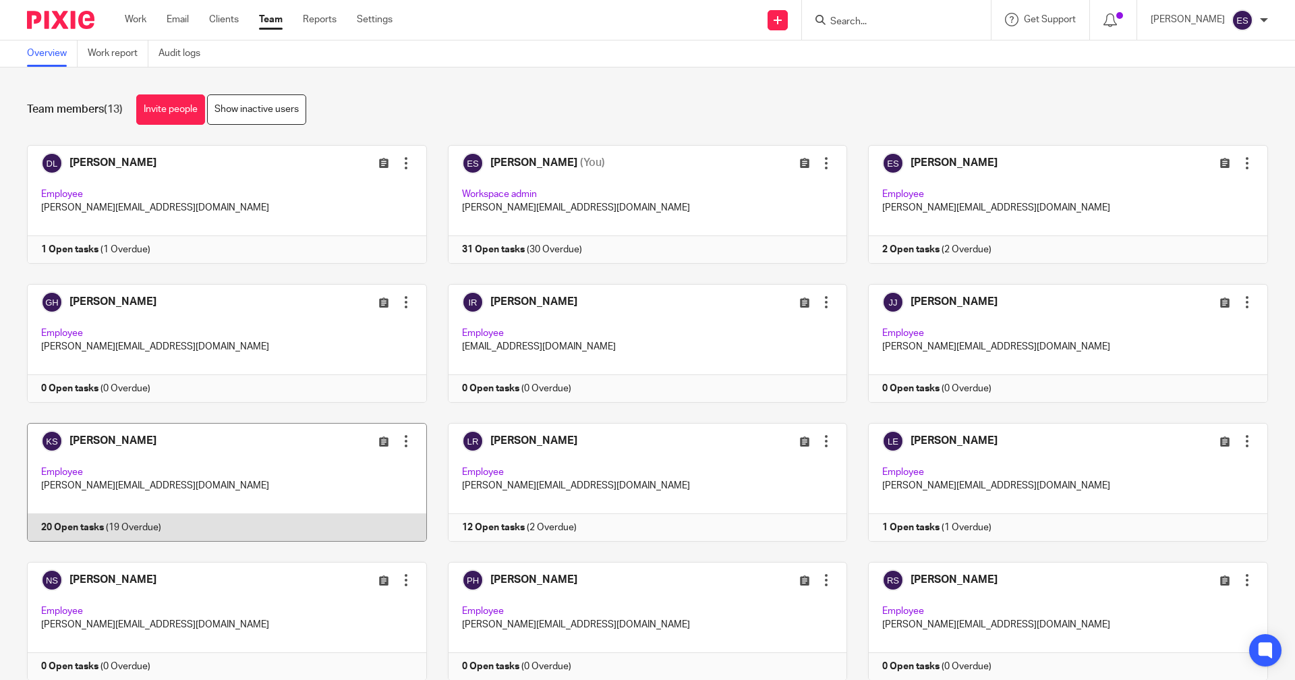
click at [297, 524] on link at bounding box center [216, 482] width 421 height 119
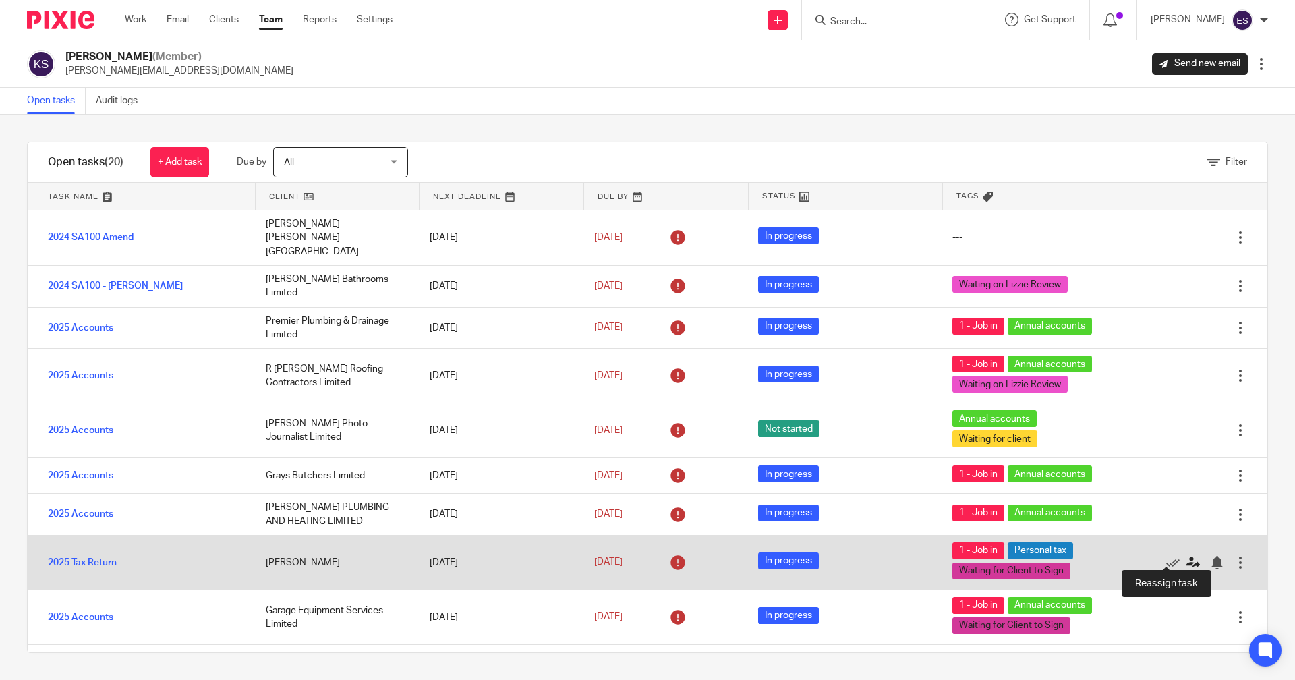
click at [1186, 558] on icon at bounding box center [1192, 562] width 13 height 13
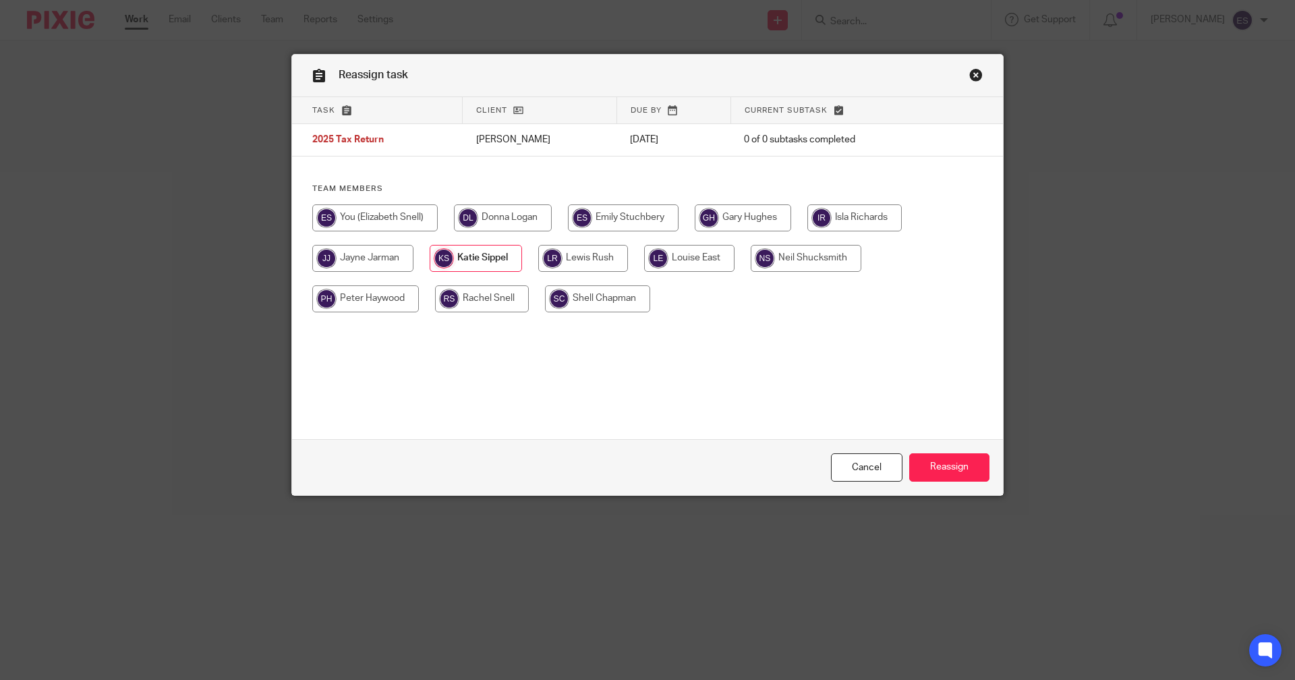
click at [974, 71] on link "Close this dialog window" at bounding box center [975, 77] width 13 height 18
